Goal: Task Accomplishment & Management: Complete application form

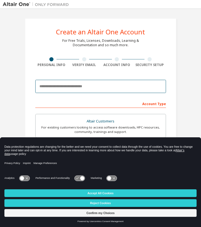
click at [91, 88] on input "email" at bounding box center [100, 86] width 131 height 13
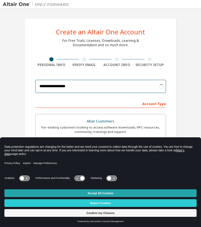
type input "**********"
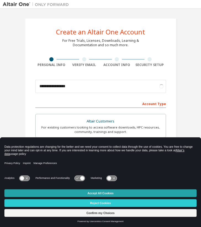
click at [117, 194] on button "Accept All Cookies" at bounding box center [100, 194] width 192 height 8
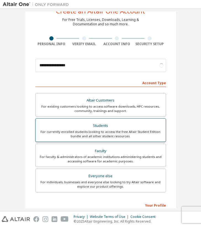
scroll to position [29, 0]
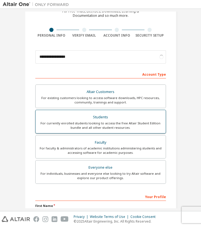
click at [104, 118] on div "Students" at bounding box center [100, 118] width 123 height 8
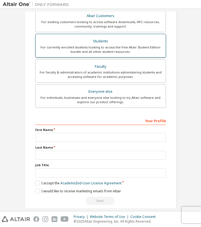
scroll to position [108, 0]
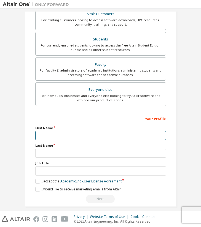
click at [103, 133] on input "text" at bounding box center [100, 135] width 131 height 9
type input "********"
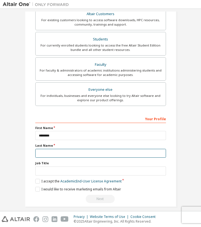
click at [78, 154] on input "text" at bounding box center [100, 153] width 131 height 9
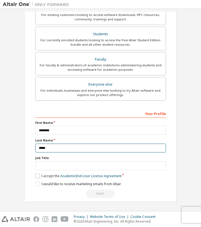
type input "*****"
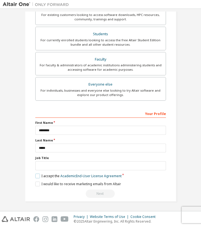
click at [38, 176] on label "I accept the Academic End-User License Agreement" at bounding box center [78, 176] width 86 height 5
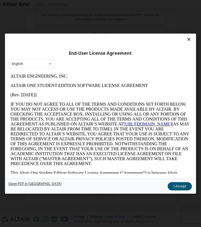
scroll to position [0, 0]
click at [181, 186] on button "I Accept" at bounding box center [180, 186] width 24 height 8
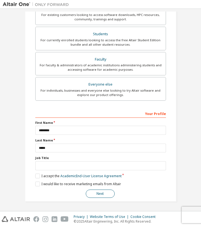
click at [102, 195] on button "Next" at bounding box center [100, 194] width 29 height 8
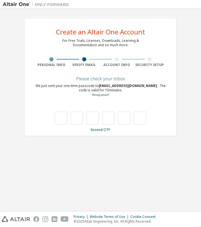
type input "*"
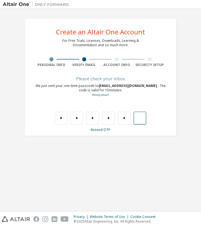
type input "*"
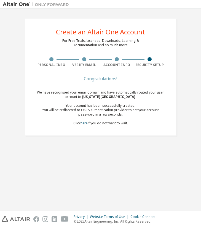
click at [111, 126] on div "Congratulations! We have recognised your email domain and have automatically ro…" at bounding box center [100, 104] width 131 height 55
click at [109, 123] on div "We have recognised your email domain and have automatically routed your user ac…" at bounding box center [100, 107] width 131 height 35
click at [83, 124] on link "here" at bounding box center [83, 123] width 7 height 5
